Goal: Task Accomplishment & Management: Complete application form

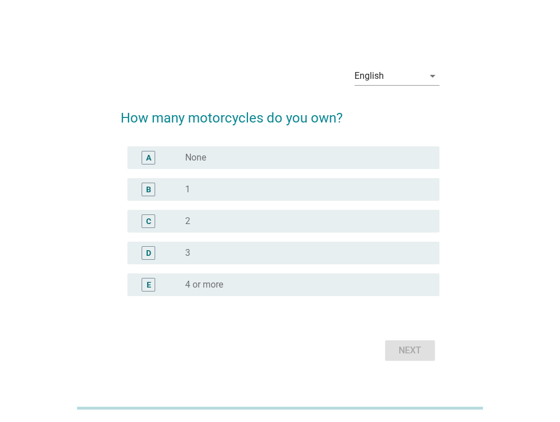
click at [221, 194] on div "radio_button_unchecked 1" at bounding box center [303, 189] width 236 height 11
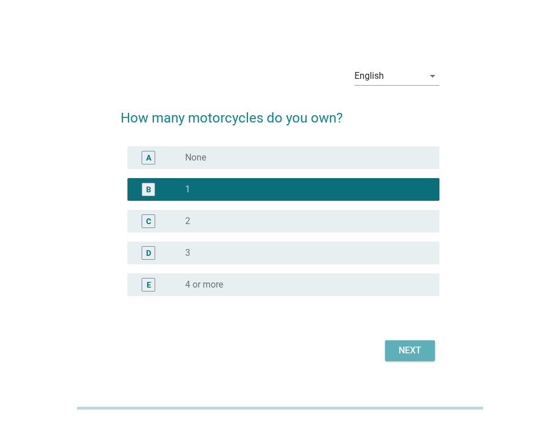
click at [406, 356] on button "Next" at bounding box center [410, 350] width 50 height 20
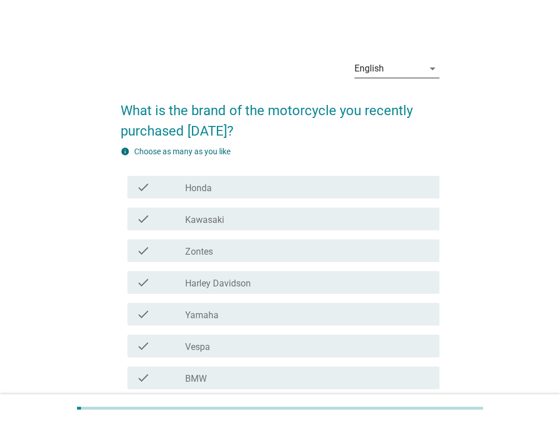
click at [407, 73] on div "English" at bounding box center [389, 68] width 69 height 18
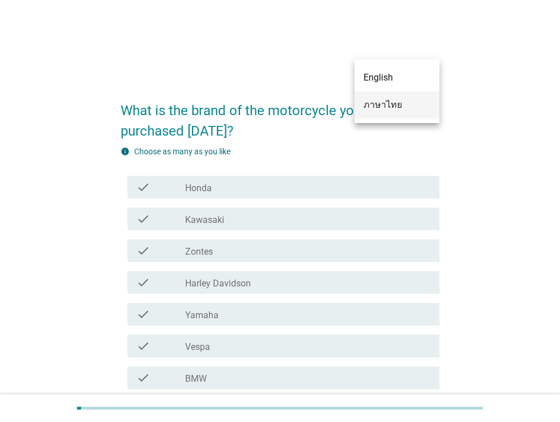
click at [407, 109] on div "ภาษาไทย" at bounding box center [397, 105] width 67 height 14
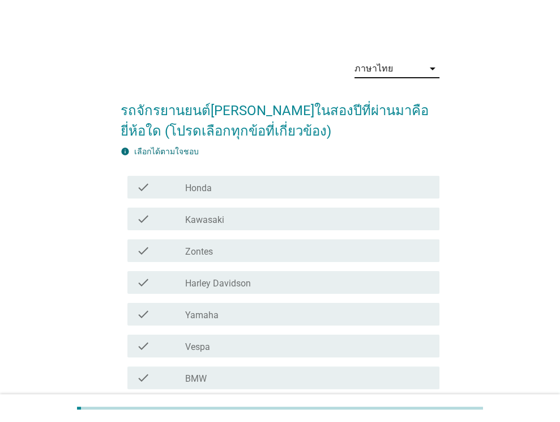
click at [275, 175] on div "check check_box_outline_blank Honda" at bounding box center [280, 187] width 319 height 32
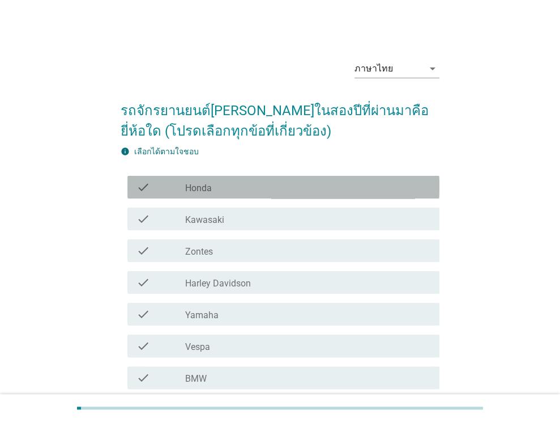
click at [269, 184] on div "check_box_outline_blank Honda" at bounding box center [307, 187] width 245 height 14
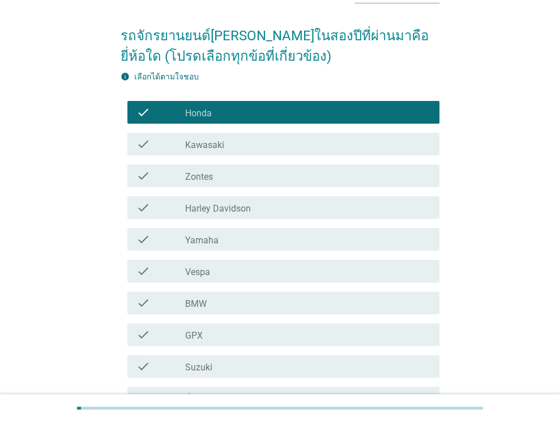
scroll to position [194, 0]
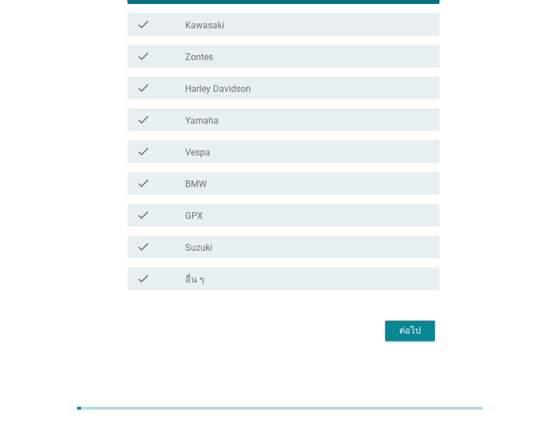
click at [415, 333] on div "ต่อไป" at bounding box center [410, 331] width 32 height 14
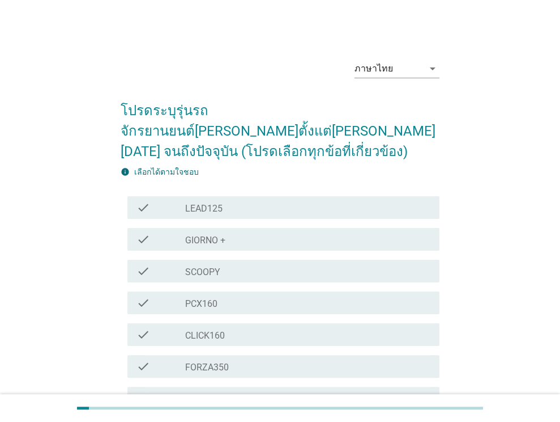
click at [277, 264] on div "check_box_outline_blank SCOOPY" at bounding box center [307, 271] width 245 height 14
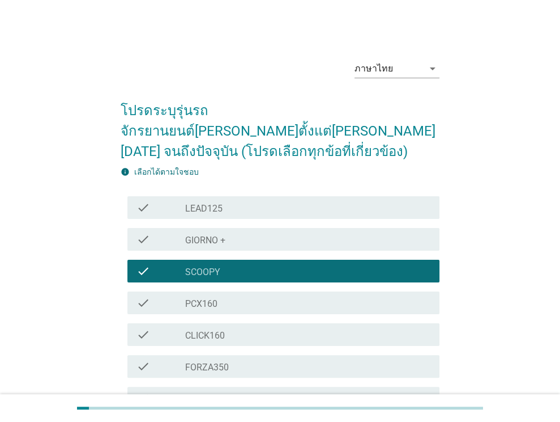
scroll to position [290, 0]
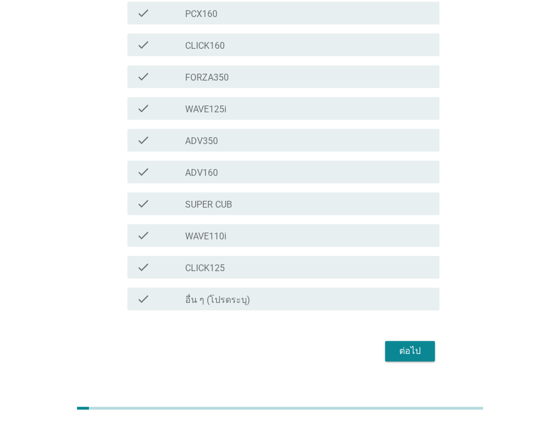
click at [411, 344] on div "ต่อไป" at bounding box center [410, 351] width 32 height 14
